Goal: Task Accomplishment & Management: Understand process/instructions

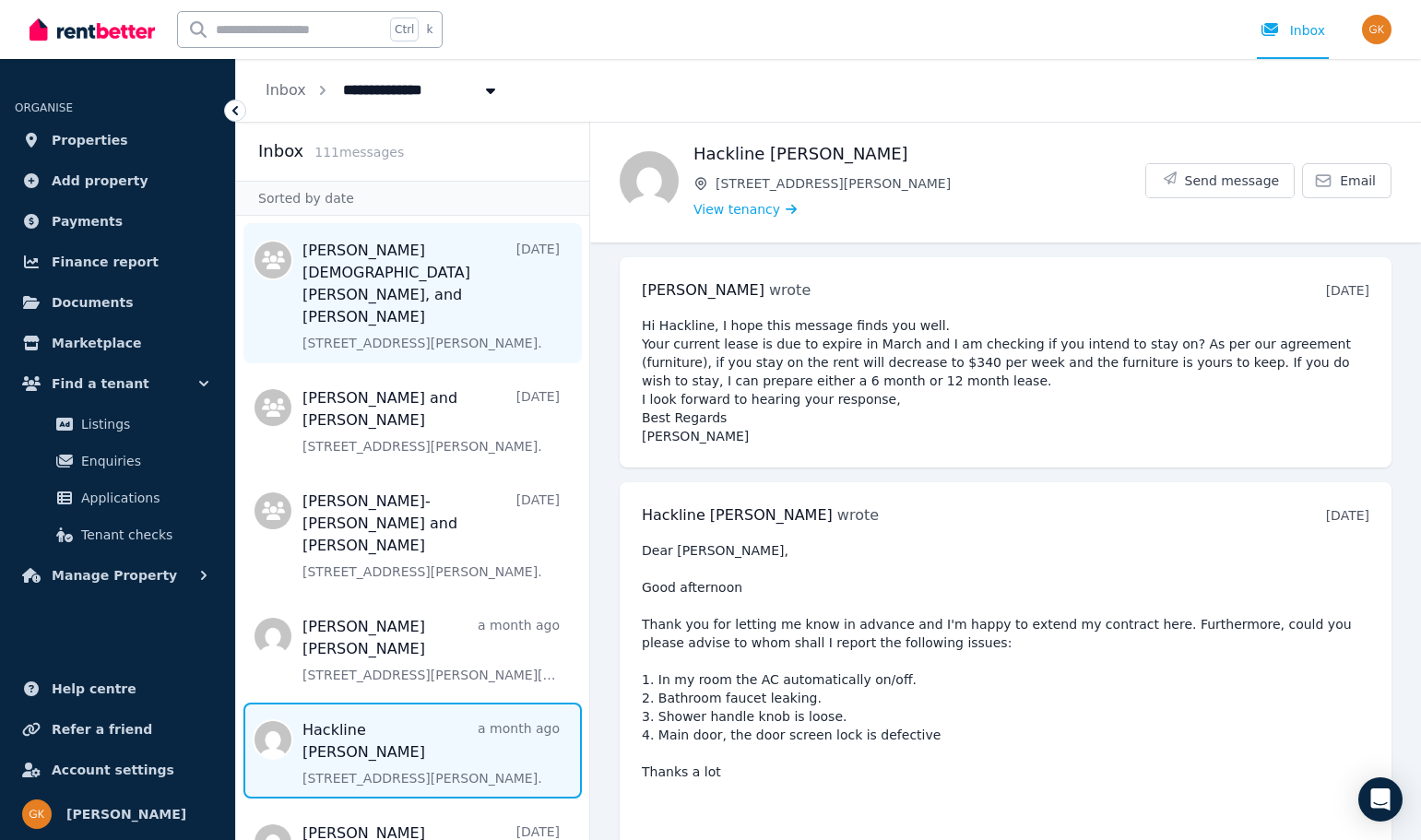
scroll to position [1463, 0]
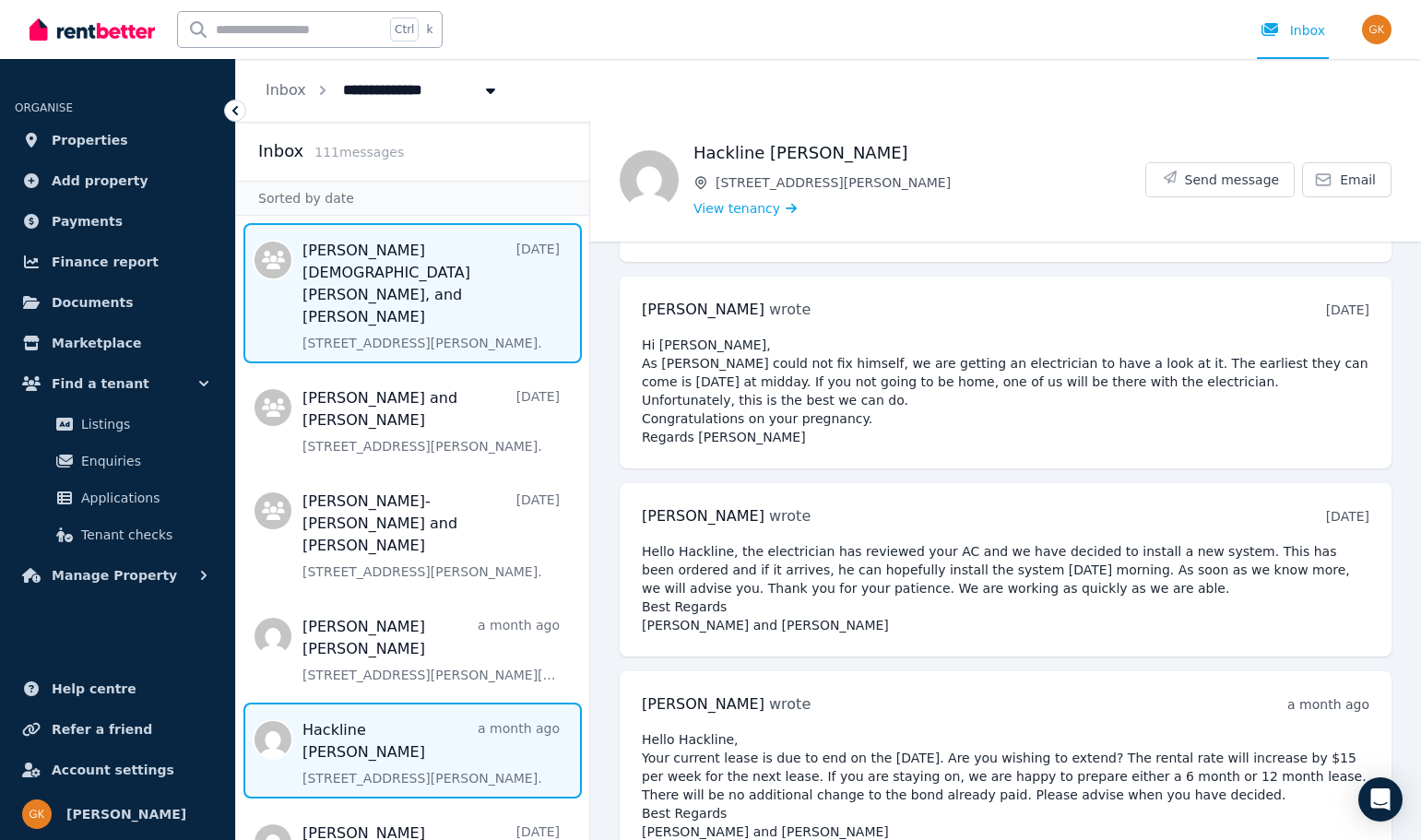
click at [412, 242] on span "Message list" at bounding box center [412, 293] width 353 height 140
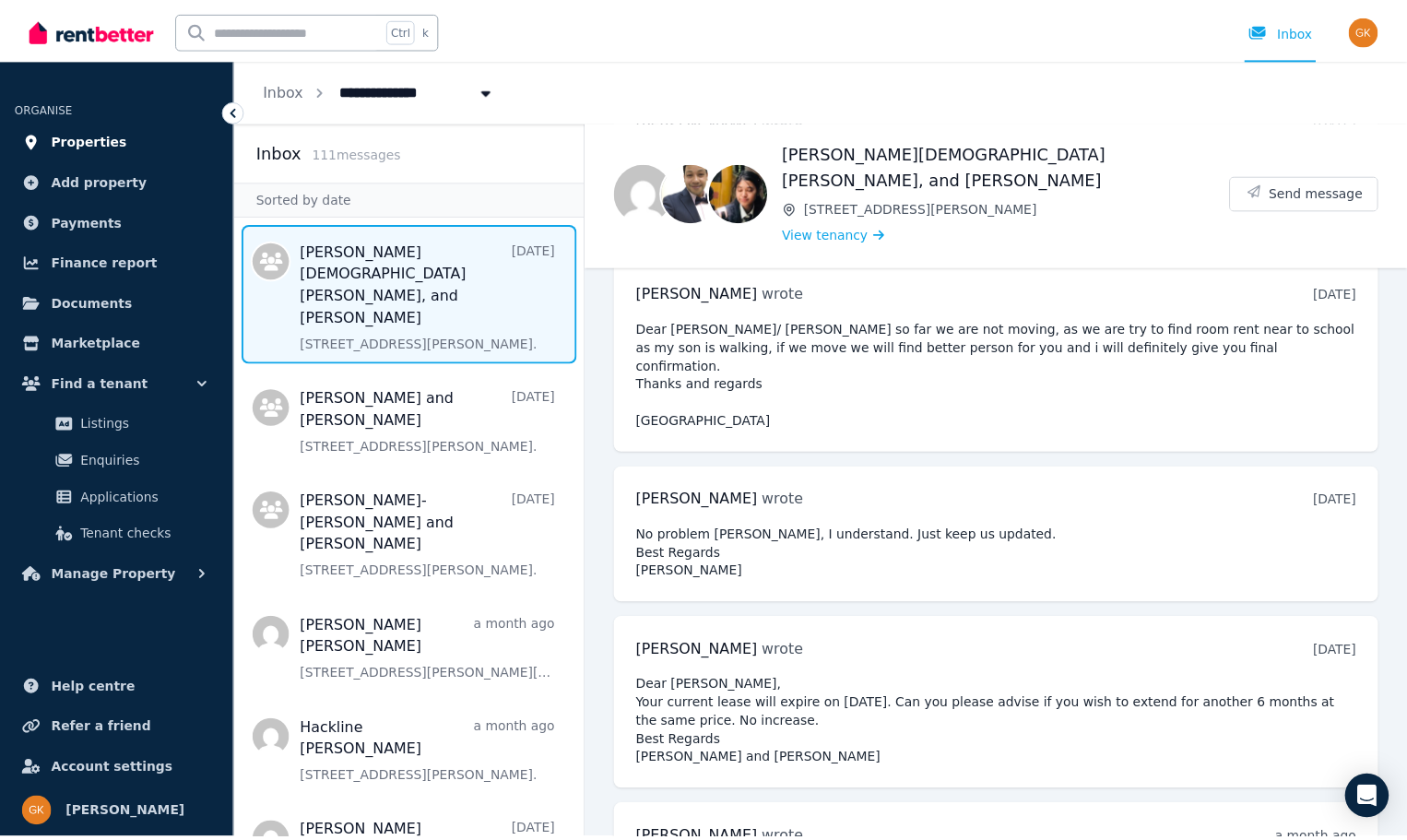
scroll to position [2377, 0]
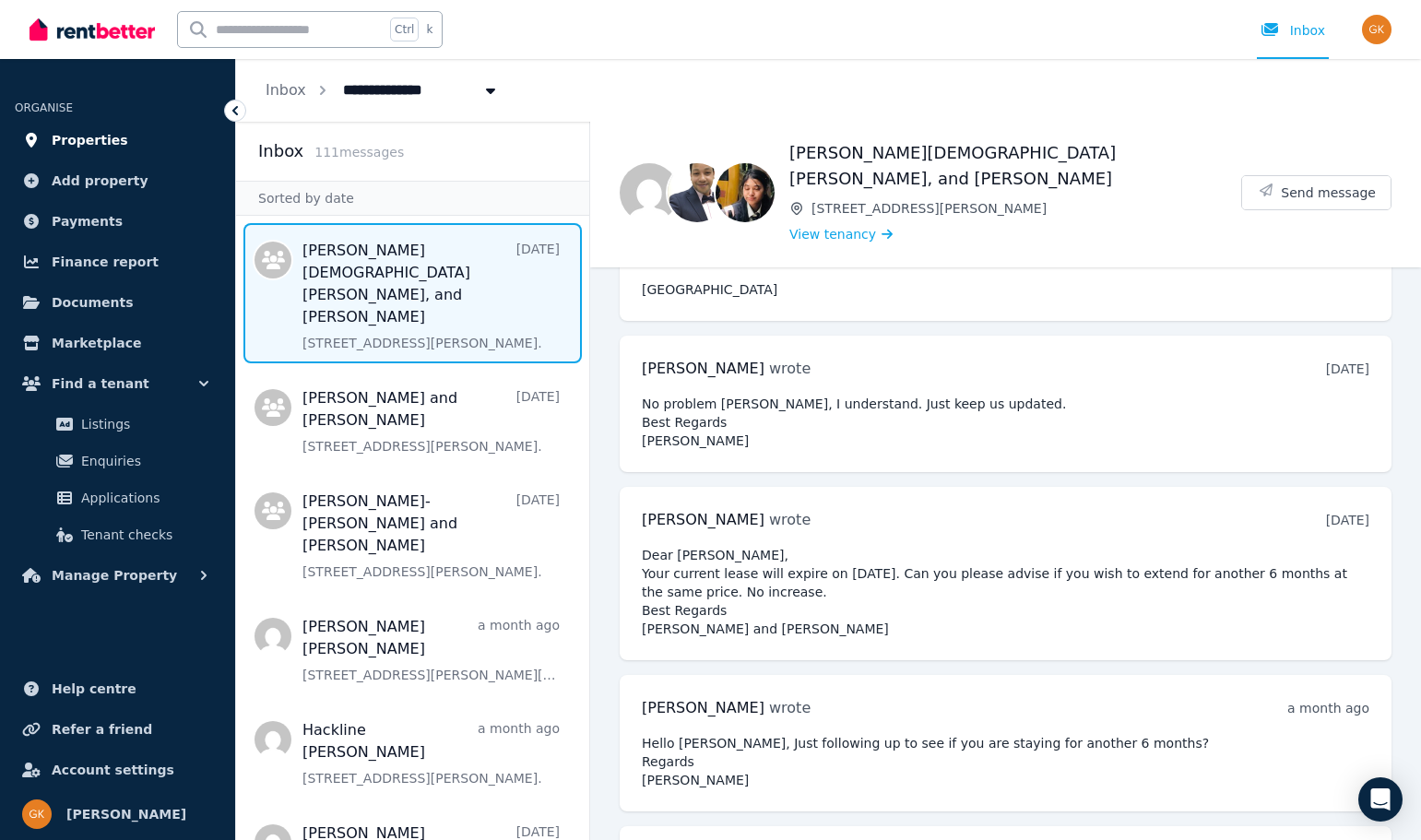
click at [79, 137] on span "Properties" at bounding box center [90, 141] width 77 height 23
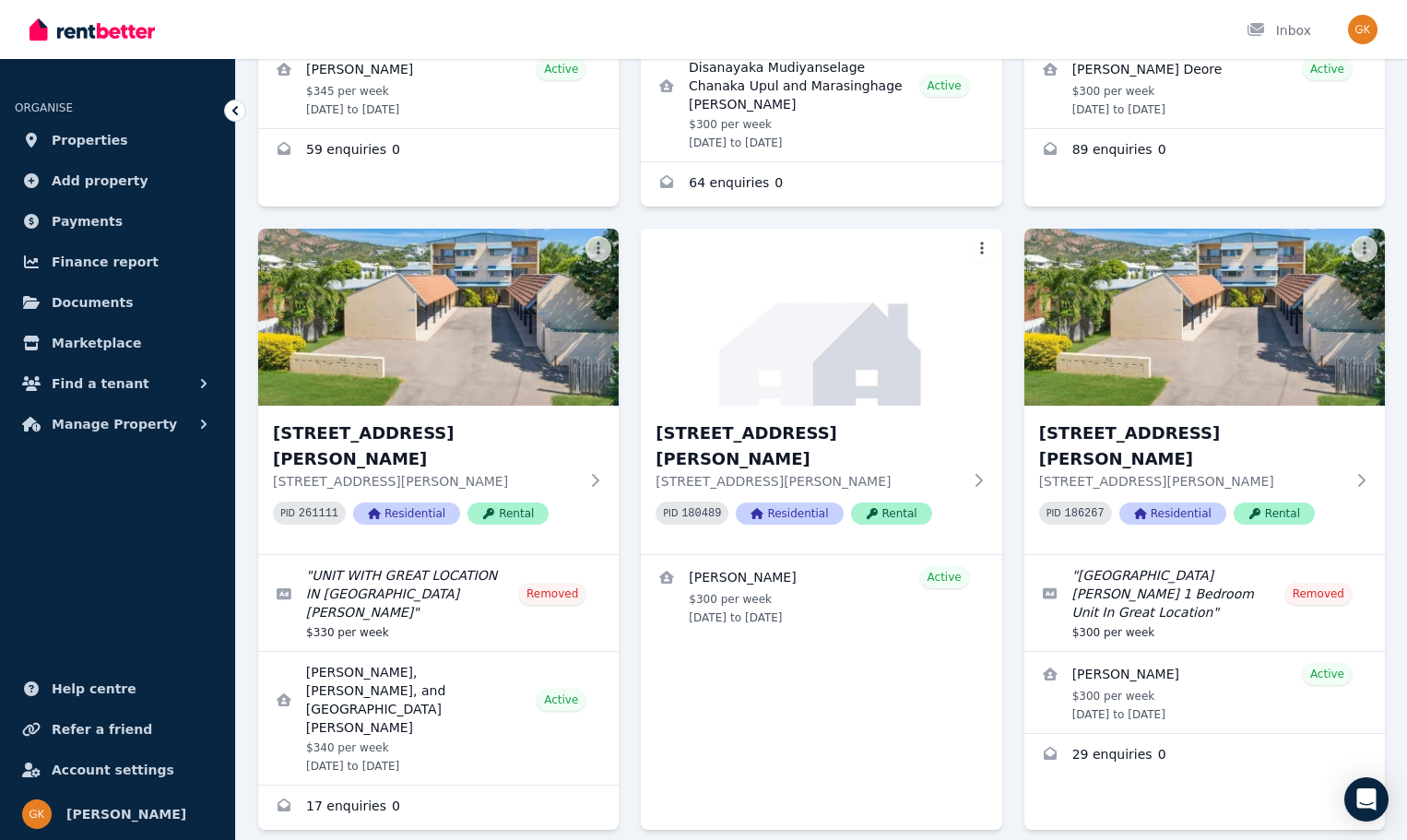
scroll to position [1107, 0]
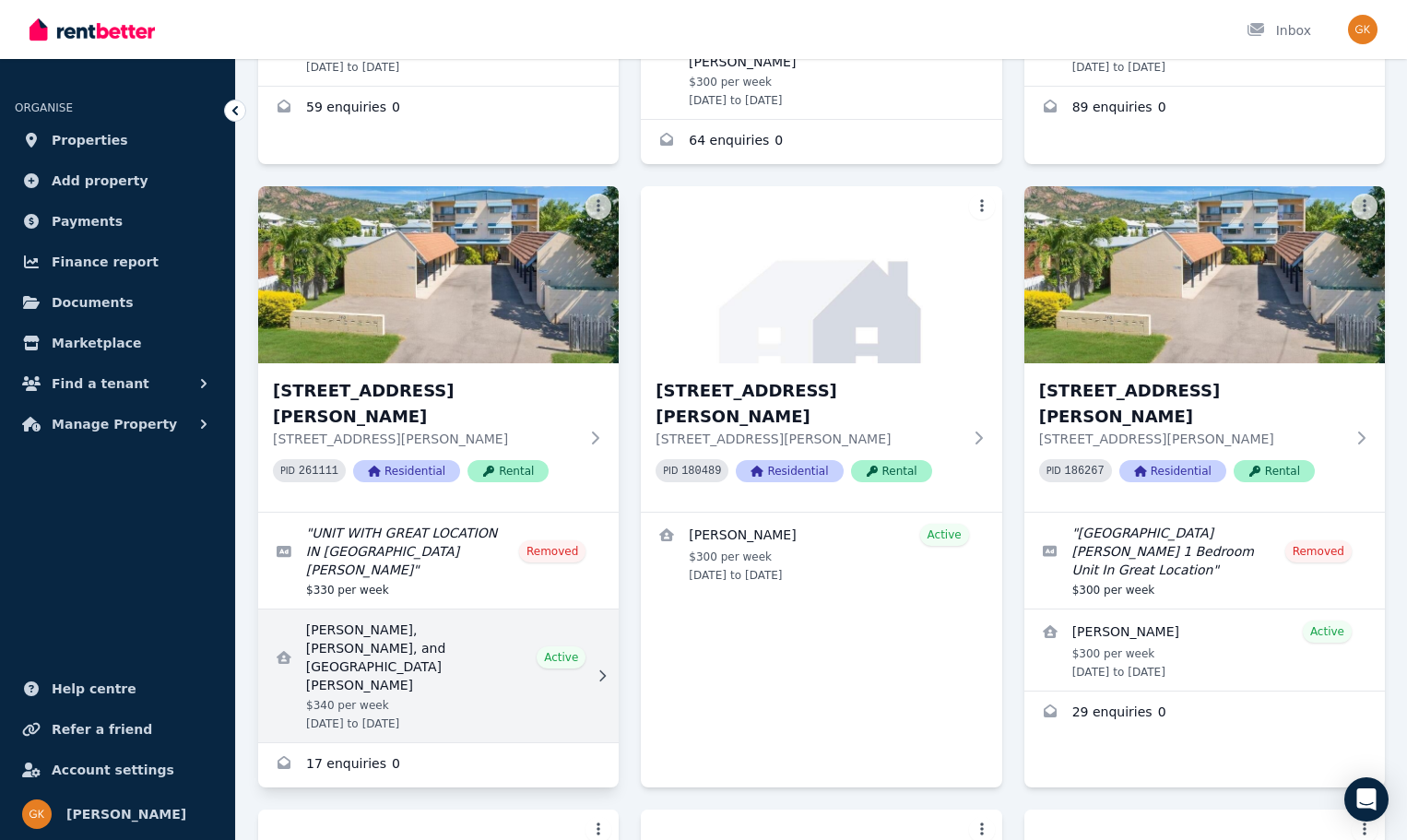
click at [385, 609] on link "View details for Kalyan Karki, Ishwari khadka karki, and Pristina Karki" at bounding box center [438, 675] width 360 height 132
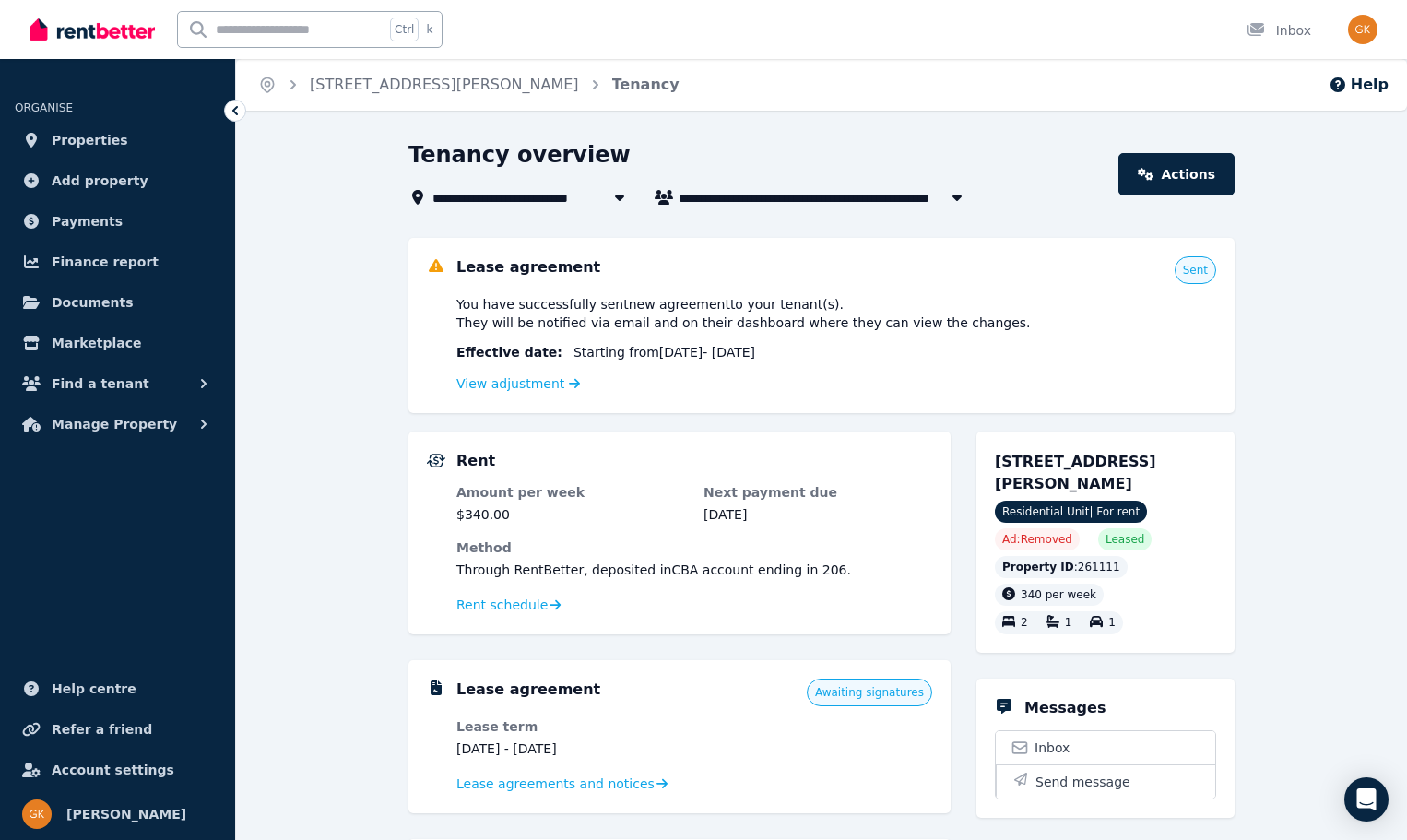
click at [872, 696] on span "Awaiting signatures" at bounding box center [869, 693] width 109 height 15
click at [895, 696] on span "Awaiting signatures" at bounding box center [869, 693] width 109 height 15
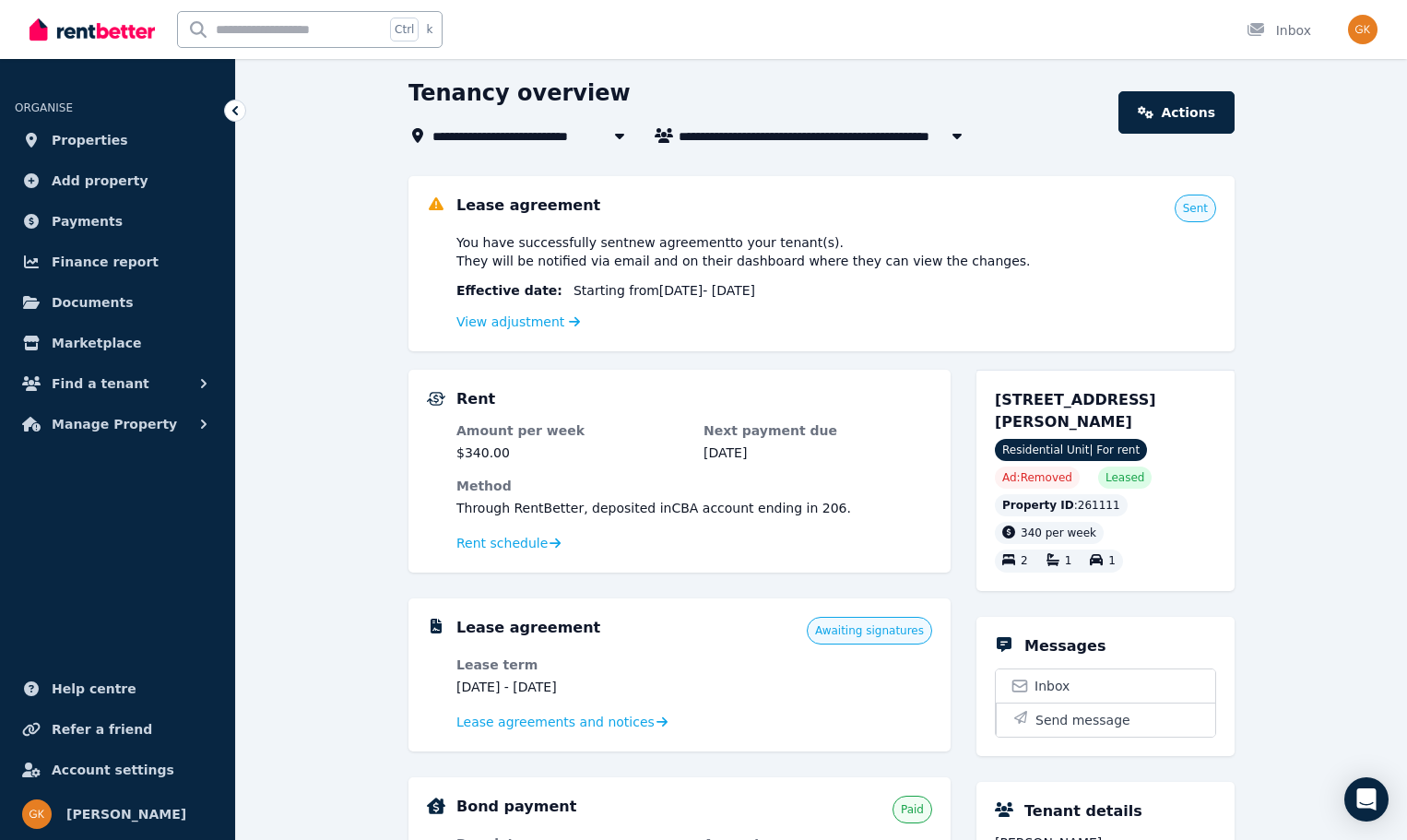
scroll to position [184, 0]
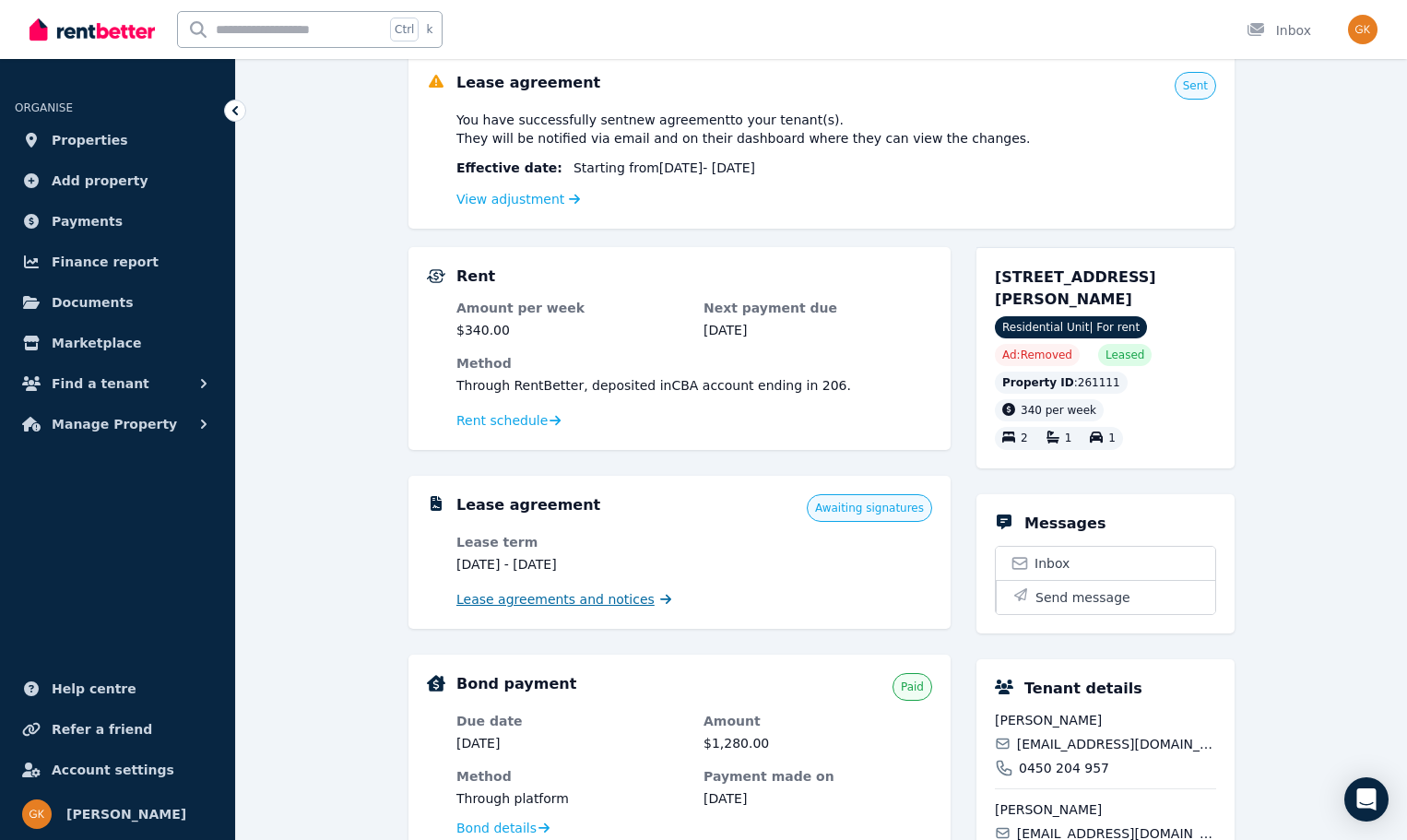
click at [582, 596] on span "Lease agreements and notices" at bounding box center [555, 600] width 198 height 19
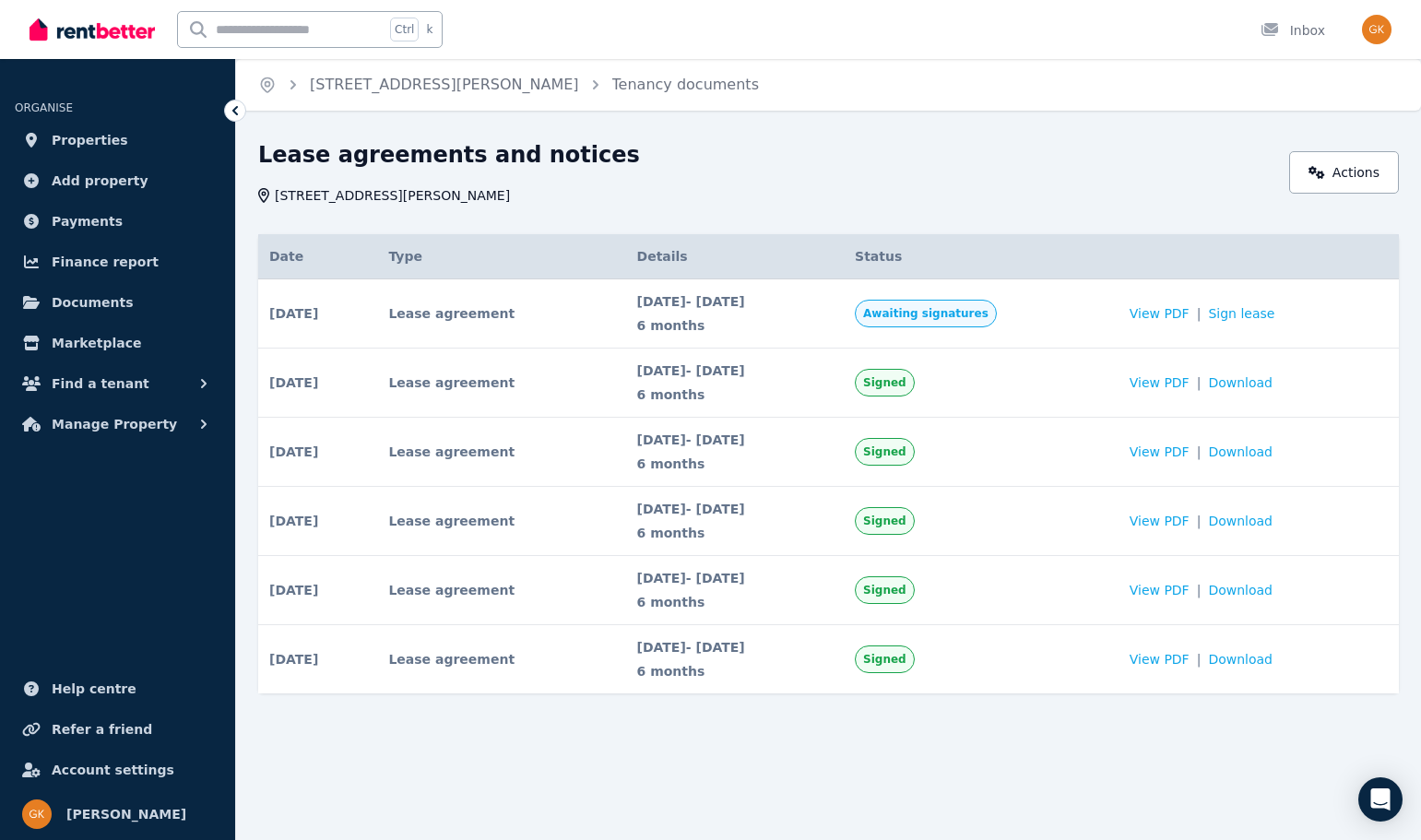
click at [973, 315] on span "Awaiting signatures" at bounding box center [925, 313] width 126 height 15
click at [1275, 311] on link "Sign lease" at bounding box center [1241, 313] width 67 height 19
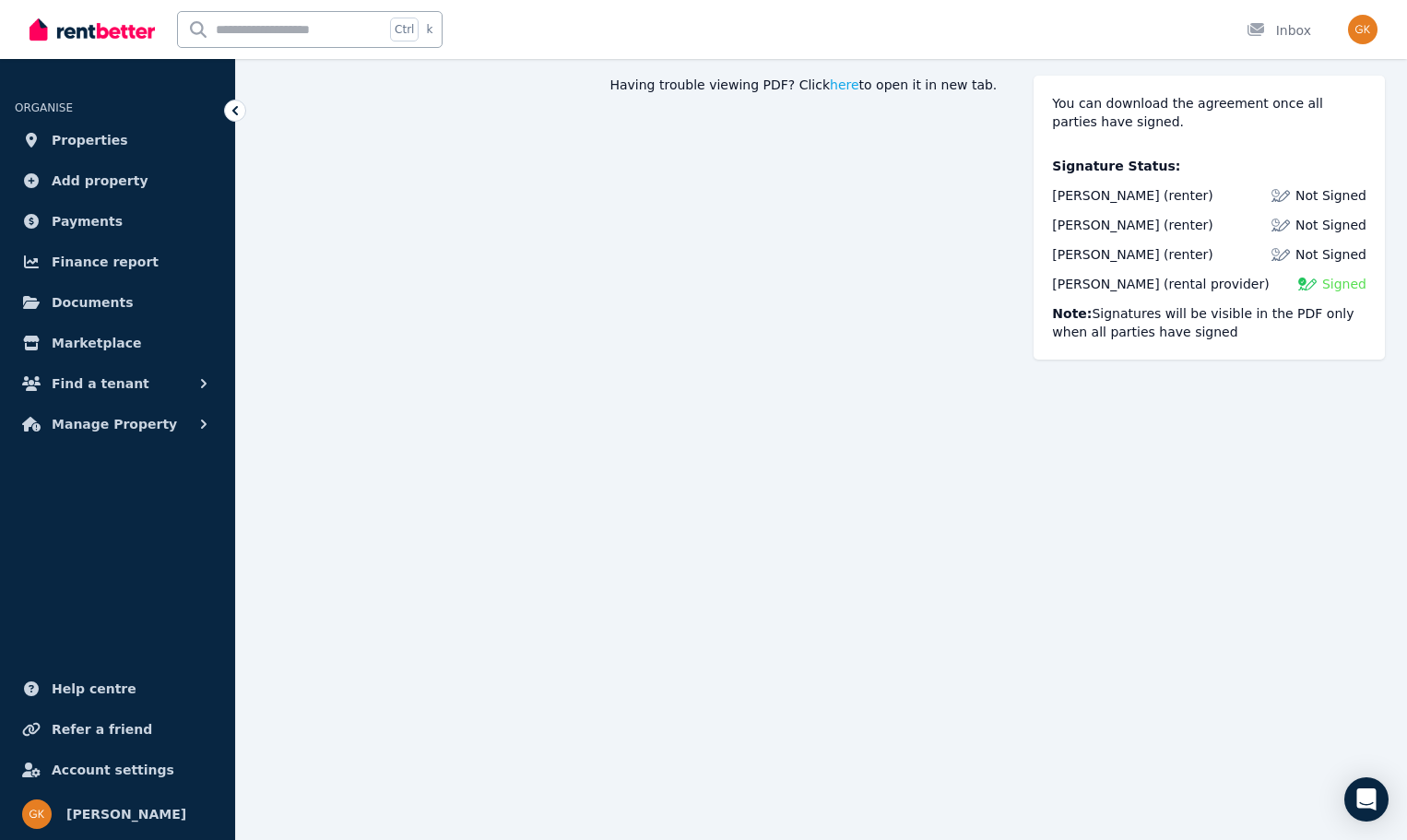
scroll to position [225, 0]
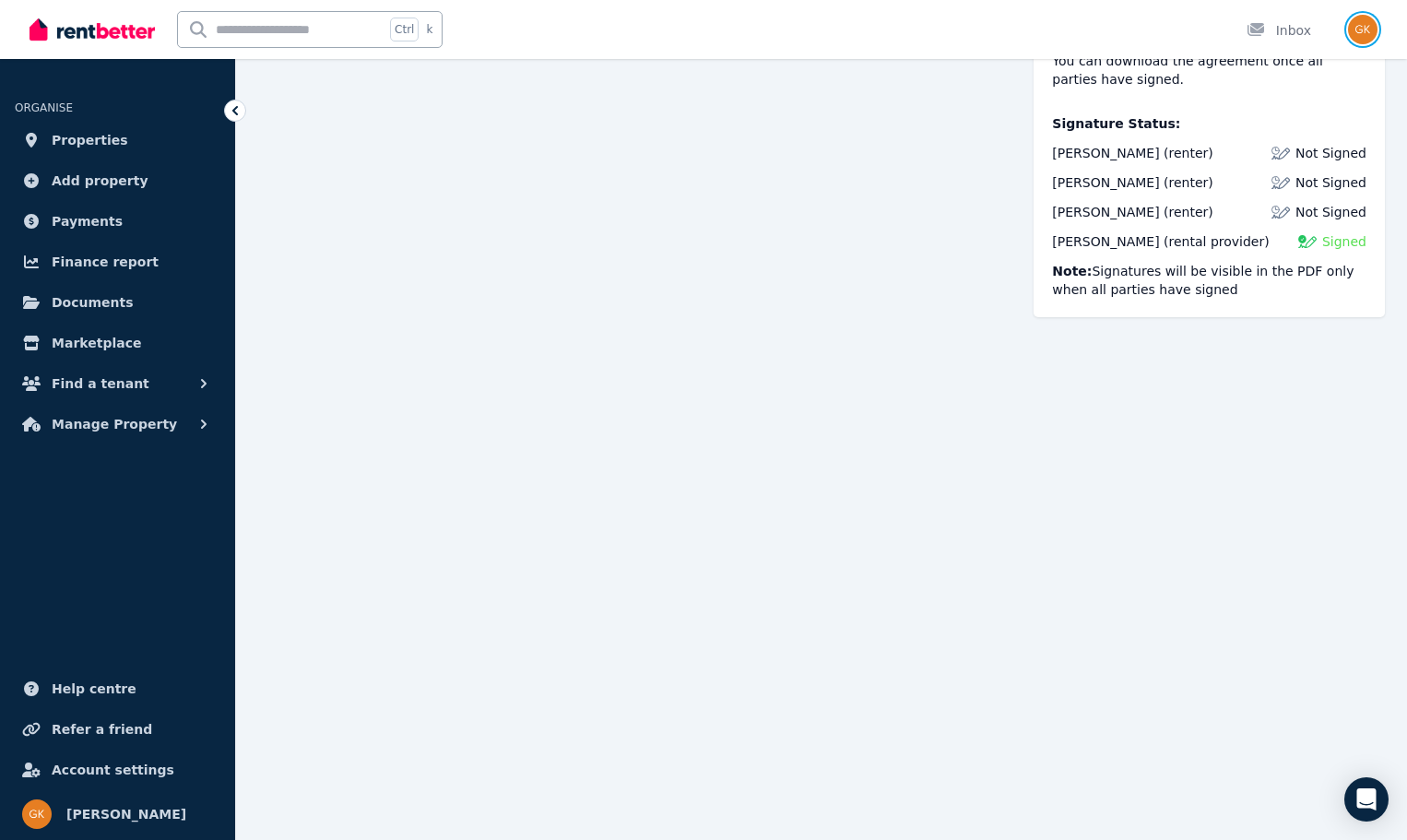
click at [1364, 26] on img "button" at bounding box center [1362, 29] width 29 height 29
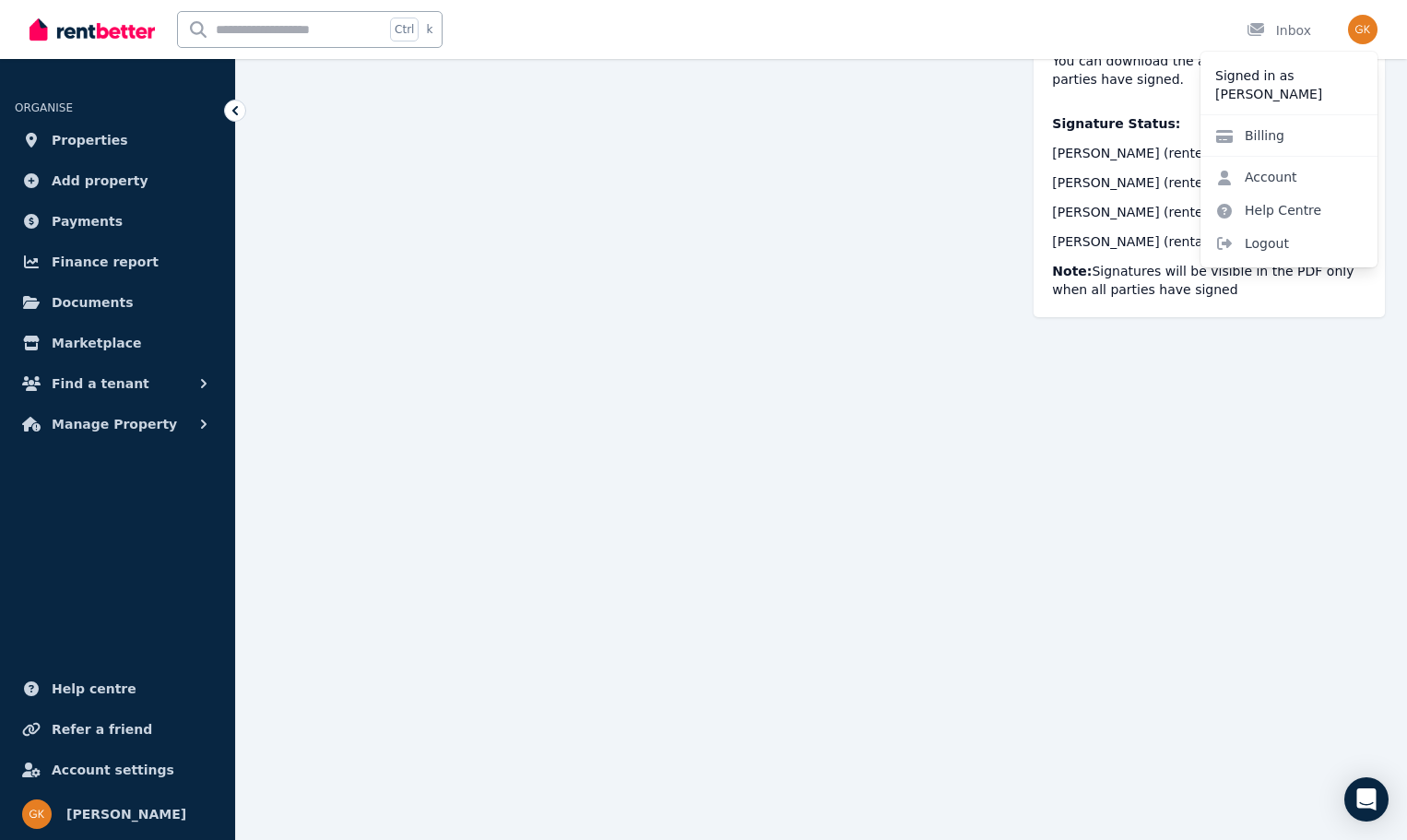
drag, startPoint x: 1011, startPoint y: 429, endPoint x: 1029, endPoint y: 395, distance: 38.5
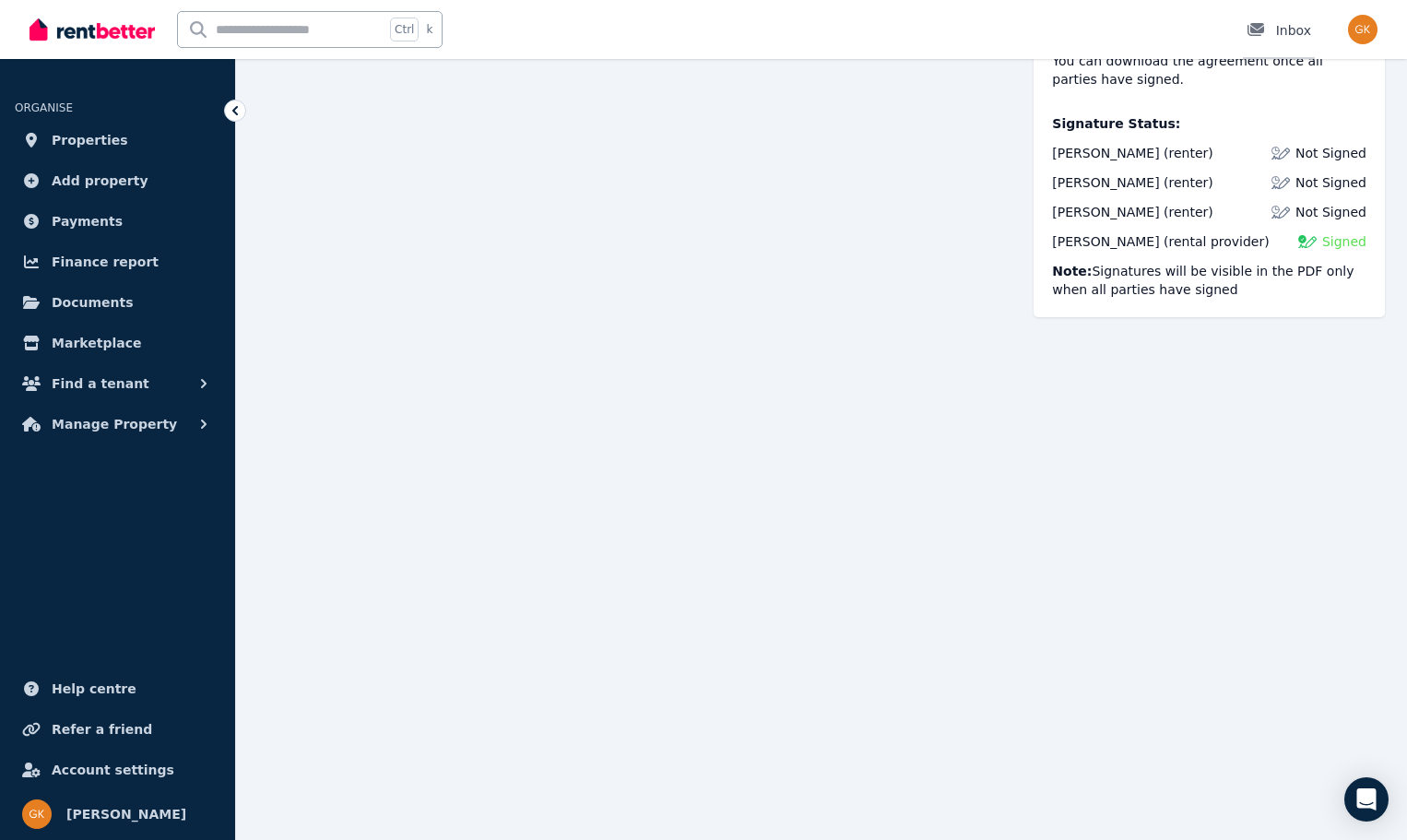
click at [1272, 15] on link "Inbox" at bounding box center [1278, 29] width 72 height 59
